Goal: Task Accomplishment & Management: Manage account settings

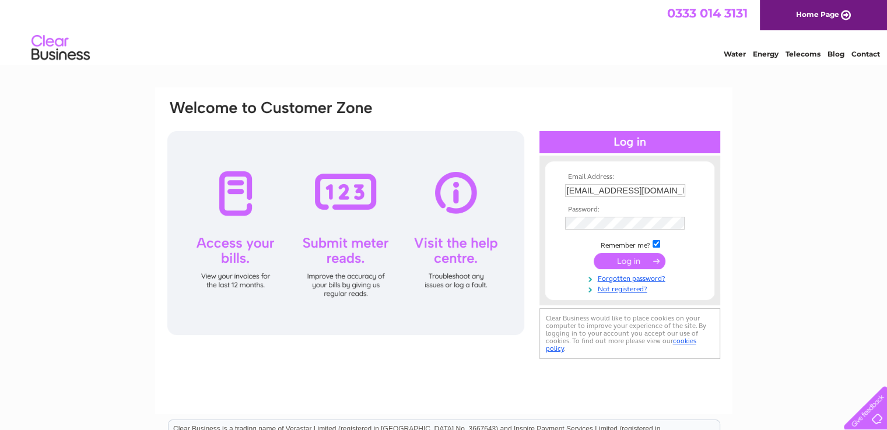
click at [623, 257] on input "submit" at bounding box center [630, 261] width 72 height 16
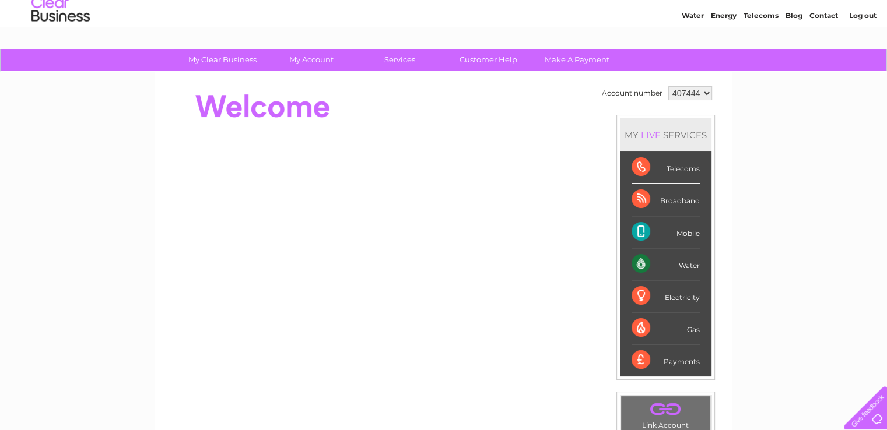
scroll to position [58, 0]
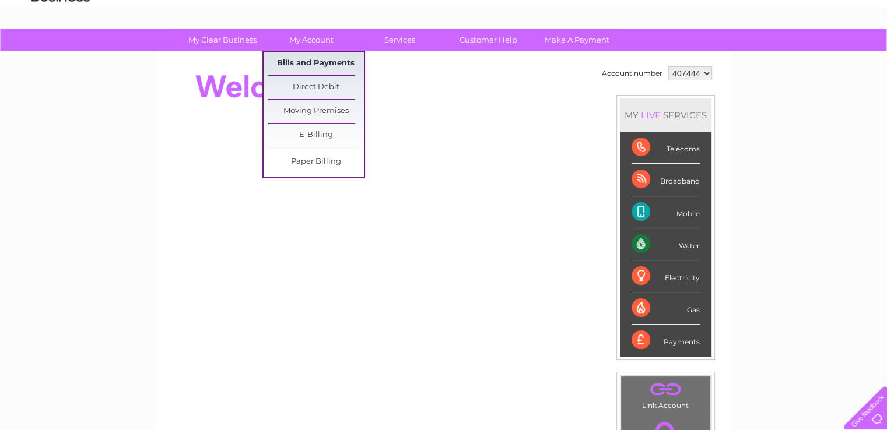
click at [322, 63] on link "Bills and Payments" at bounding box center [316, 63] width 96 height 23
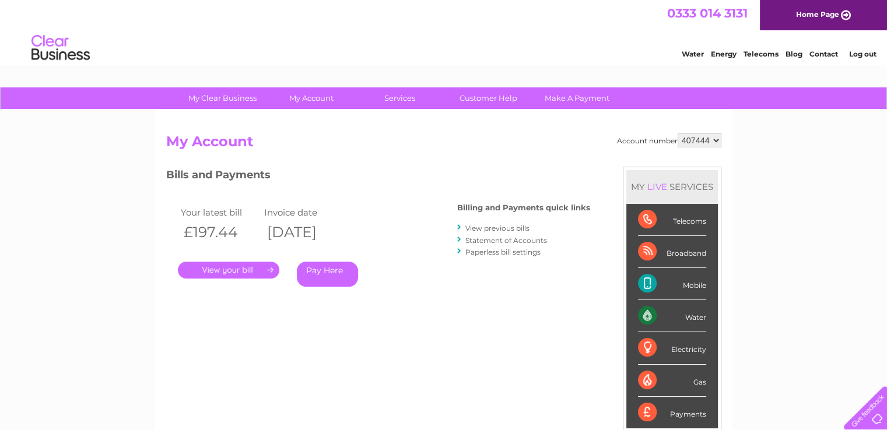
click at [231, 268] on link "." at bounding box center [228, 270] width 101 height 17
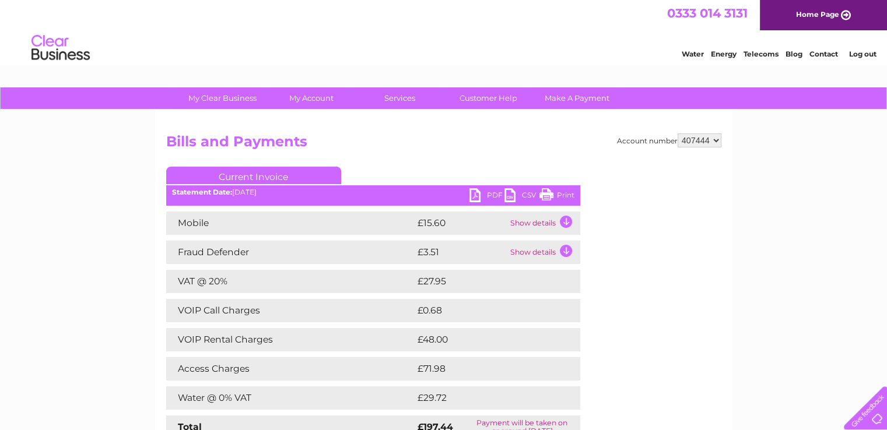
click at [471, 197] on link "PDF" at bounding box center [486, 196] width 35 height 17
